Goal: Book appointment/travel/reservation

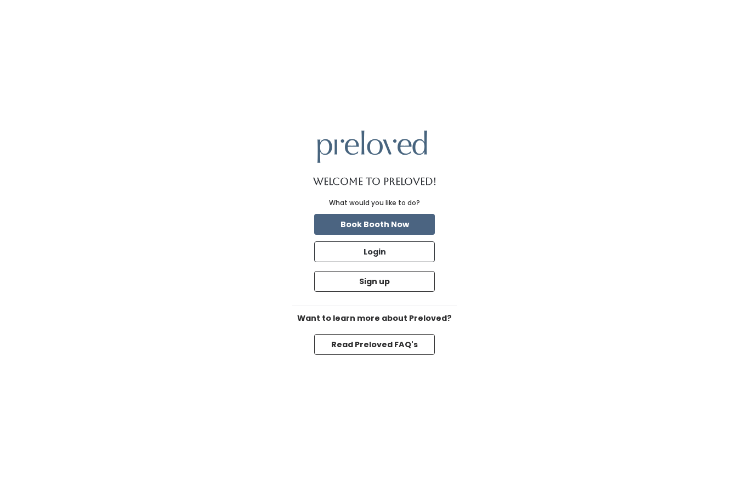
click at [417, 235] on button "Book Booth Now" at bounding box center [374, 224] width 121 height 21
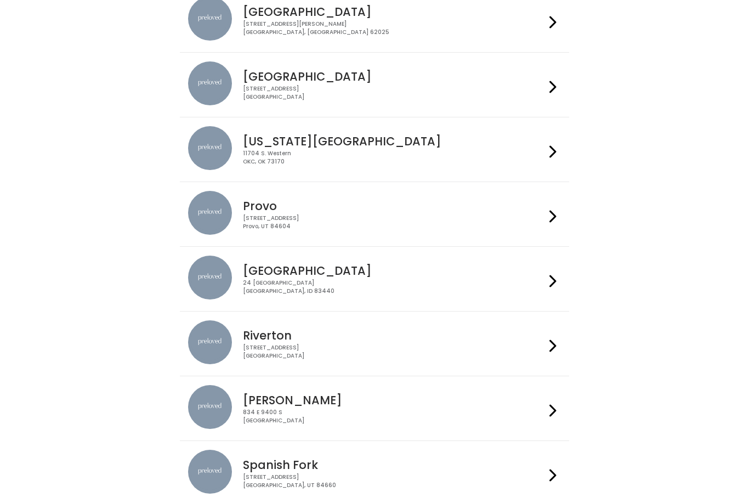
scroll to position [186, 0]
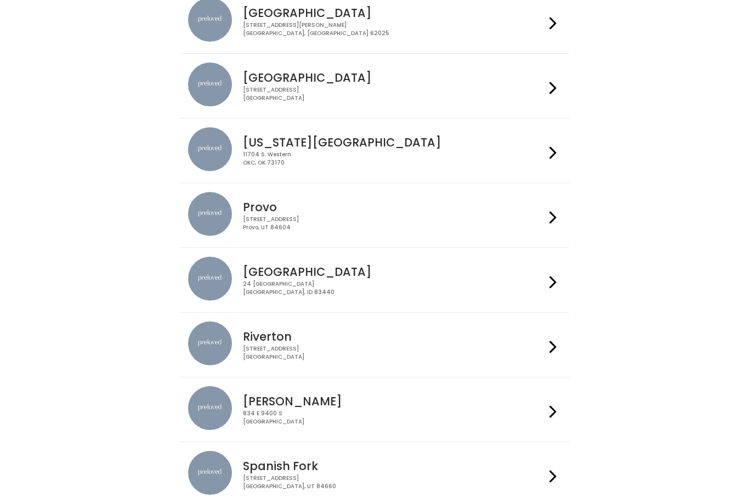
click at [515, 230] on div "230 W Cougar Blvd Provo, UT 84604" at bounding box center [394, 224] width 302 height 16
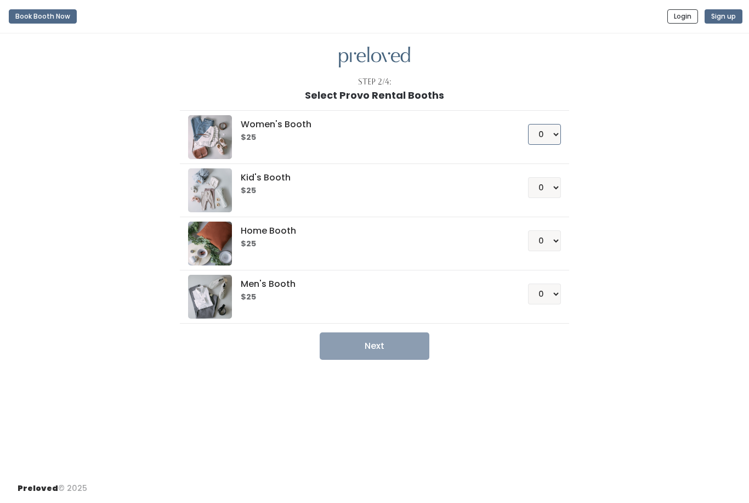
click at [551, 140] on select "0 1 2 3 4" at bounding box center [544, 134] width 33 height 21
select select "1"
click at [380, 347] on button "Next" at bounding box center [375, 345] width 110 height 27
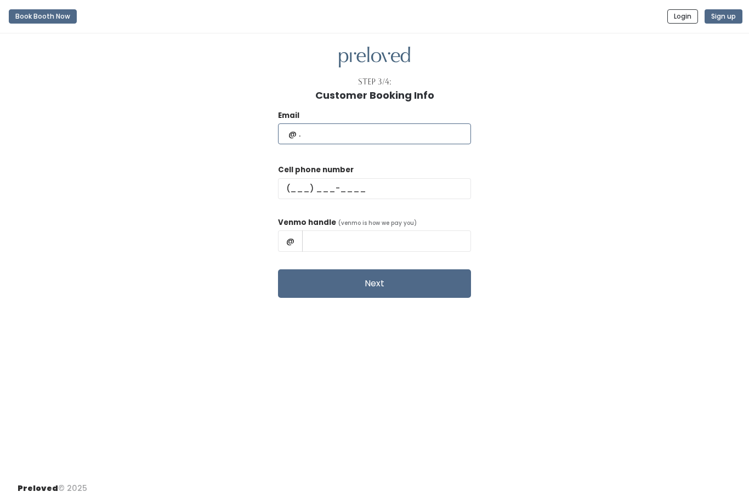
click at [355, 136] on input "text" at bounding box center [374, 133] width 193 height 21
type input "[EMAIL_ADDRESS][DOMAIN_NAME]"
click at [374, 186] on input "text" at bounding box center [374, 188] width 193 height 21
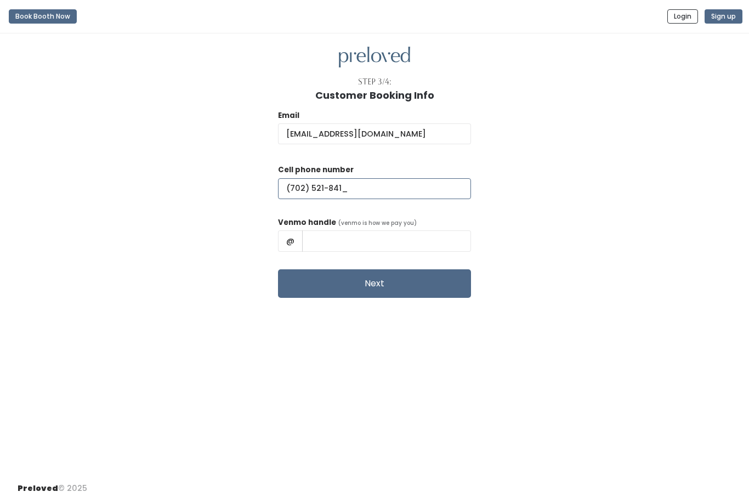
type input "[PHONE_NUMBER]"
click at [388, 237] on input "text" at bounding box center [386, 240] width 169 height 21
type input "lexishutt38"
click at [401, 277] on button "Next" at bounding box center [374, 283] width 193 height 29
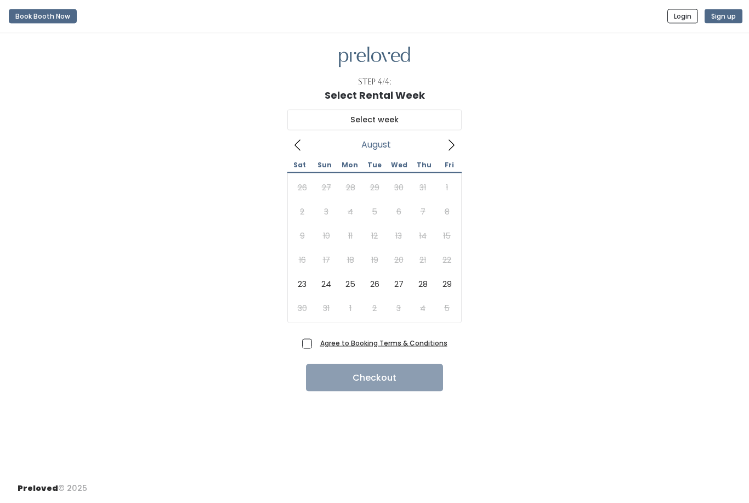
scroll to position [12, 0]
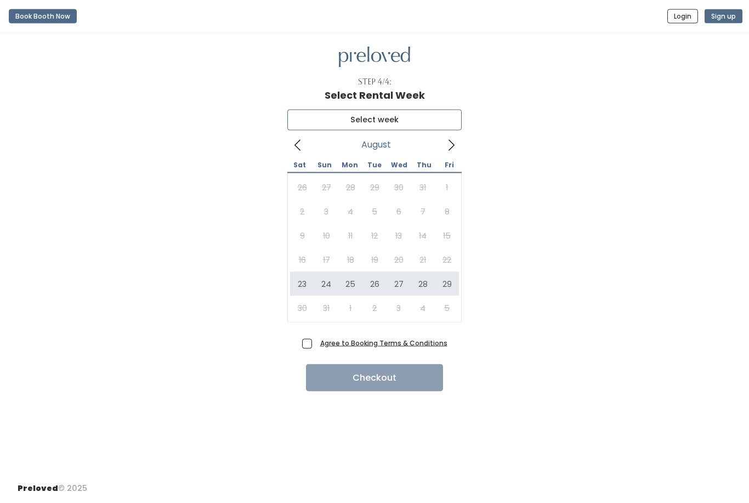
type input "[DATE] to [DATE]"
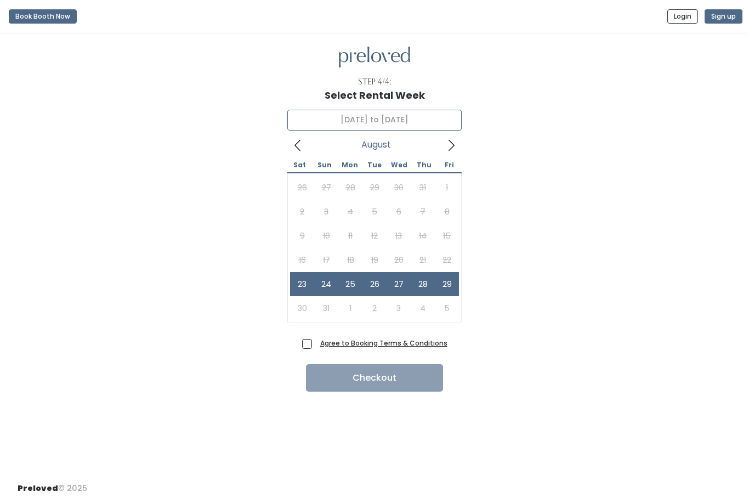
click at [446, 139] on icon at bounding box center [451, 145] width 12 height 12
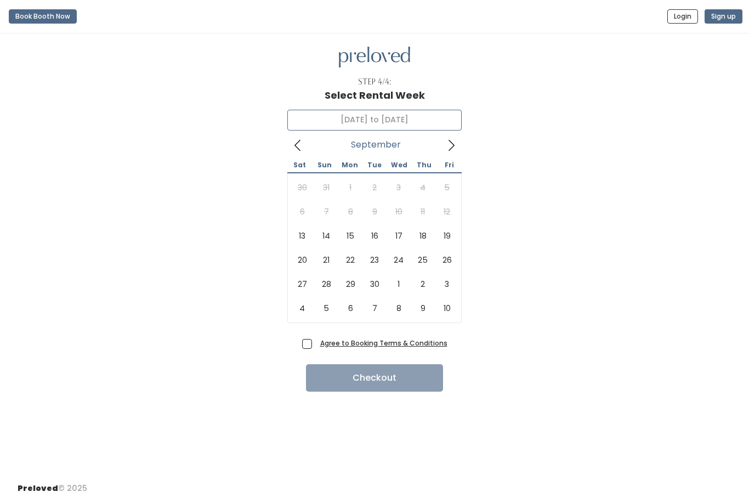
click at [450, 139] on icon at bounding box center [451, 145] width 12 height 12
click at [457, 139] on icon at bounding box center [451, 145] width 12 height 12
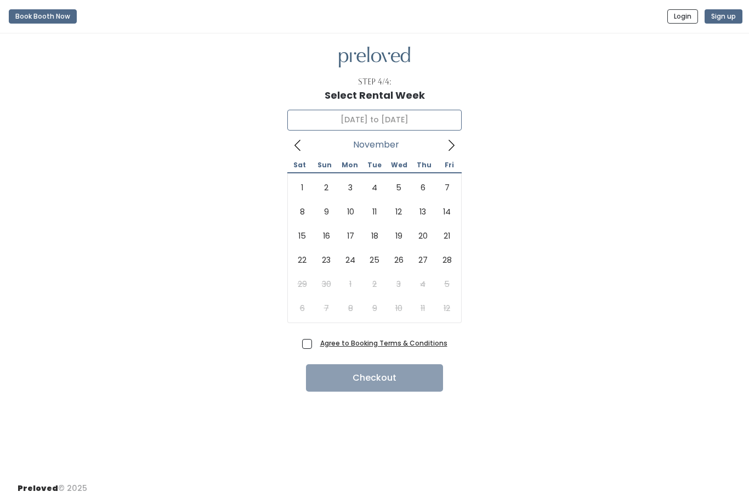
click at [454, 139] on icon at bounding box center [451, 145] width 12 height 12
click at [447, 139] on icon at bounding box center [451, 145] width 12 height 12
click at [309, 136] on div "[DATE]" at bounding box center [374, 145] width 131 height 18
click at [296, 139] on icon at bounding box center [298, 145] width 12 height 12
click at [298, 139] on icon at bounding box center [298, 145] width 12 height 12
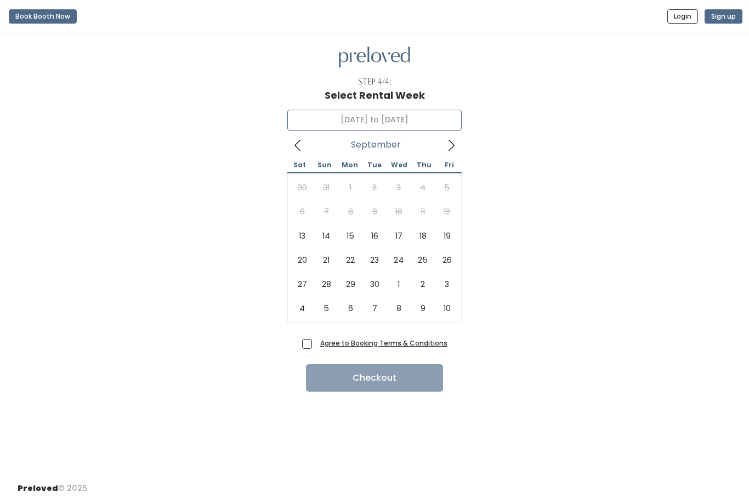
click at [298, 139] on icon at bounding box center [298, 145] width 12 height 12
